Goal: Task Accomplishment & Management: Manage account settings

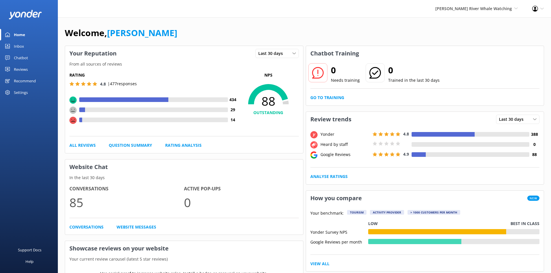
click at [27, 69] on div "Reviews" at bounding box center [21, 70] width 14 height 12
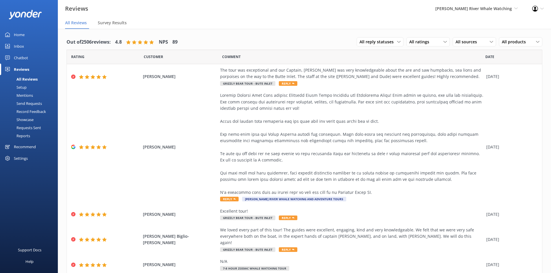
click at [29, 95] on div "Mentions" at bounding box center [17, 95] width 29 height 8
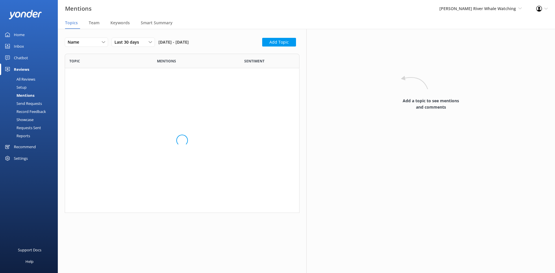
scroll to position [265, 226]
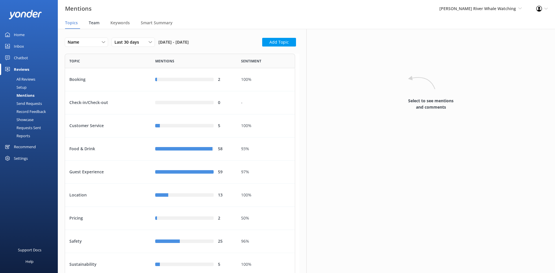
click at [90, 23] on span "Team" at bounding box center [94, 23] width 11 height 6
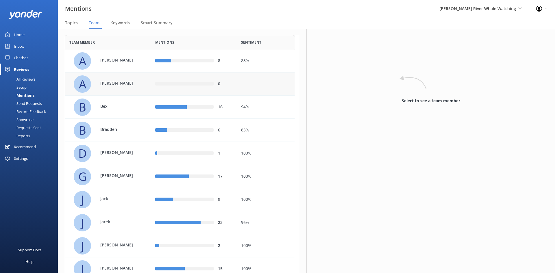
scroll to position [29, 0]
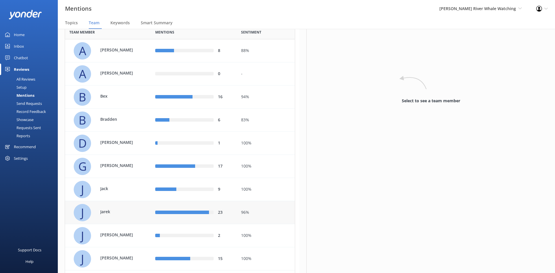
click at [119, 214] on p "Jarek" at bounding box center [119, 212] width 38 height 6
